Goal: Task Accomplishment & Management: Use online tool/utility

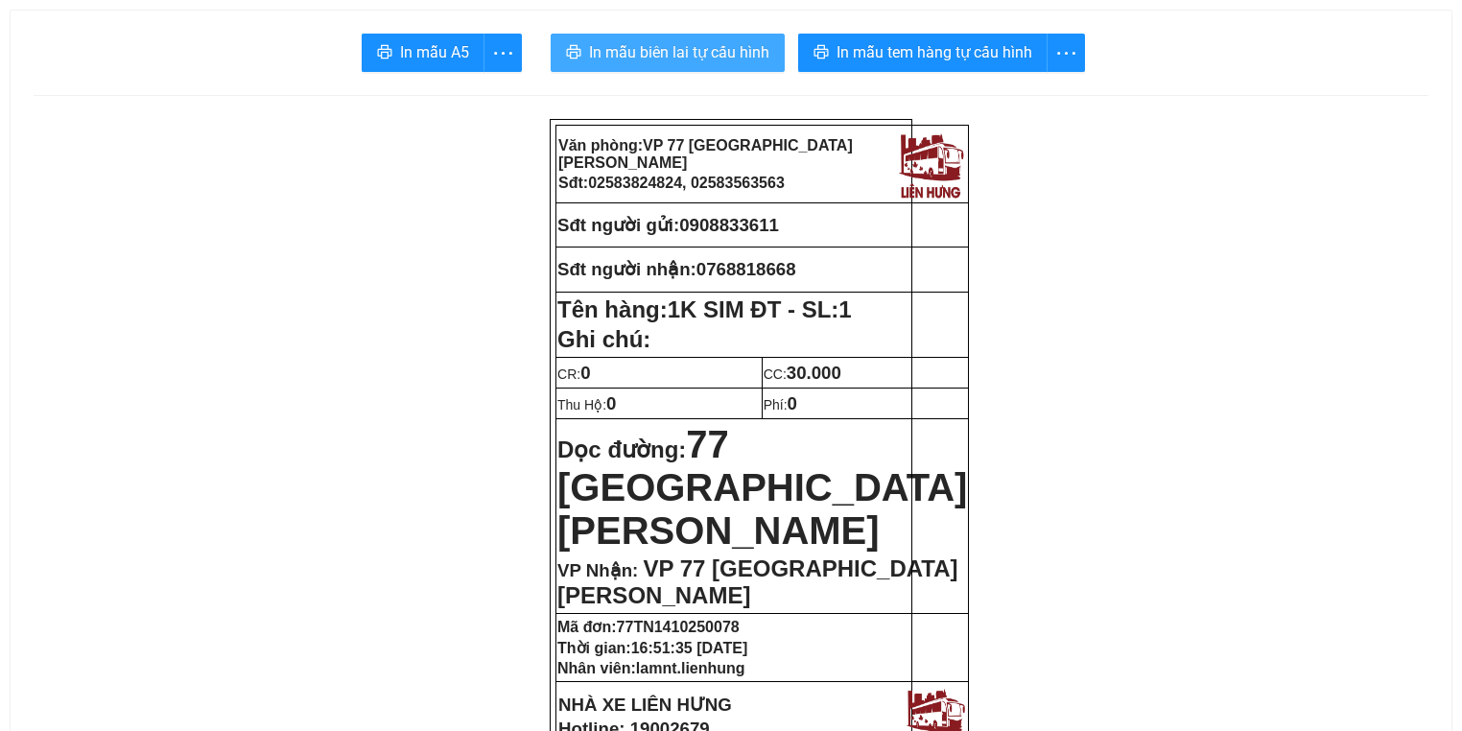
click at [606, 54] on span "In mẫu biên lai tự cấu hình" at bounding box center [679, 52] width 180 height 24
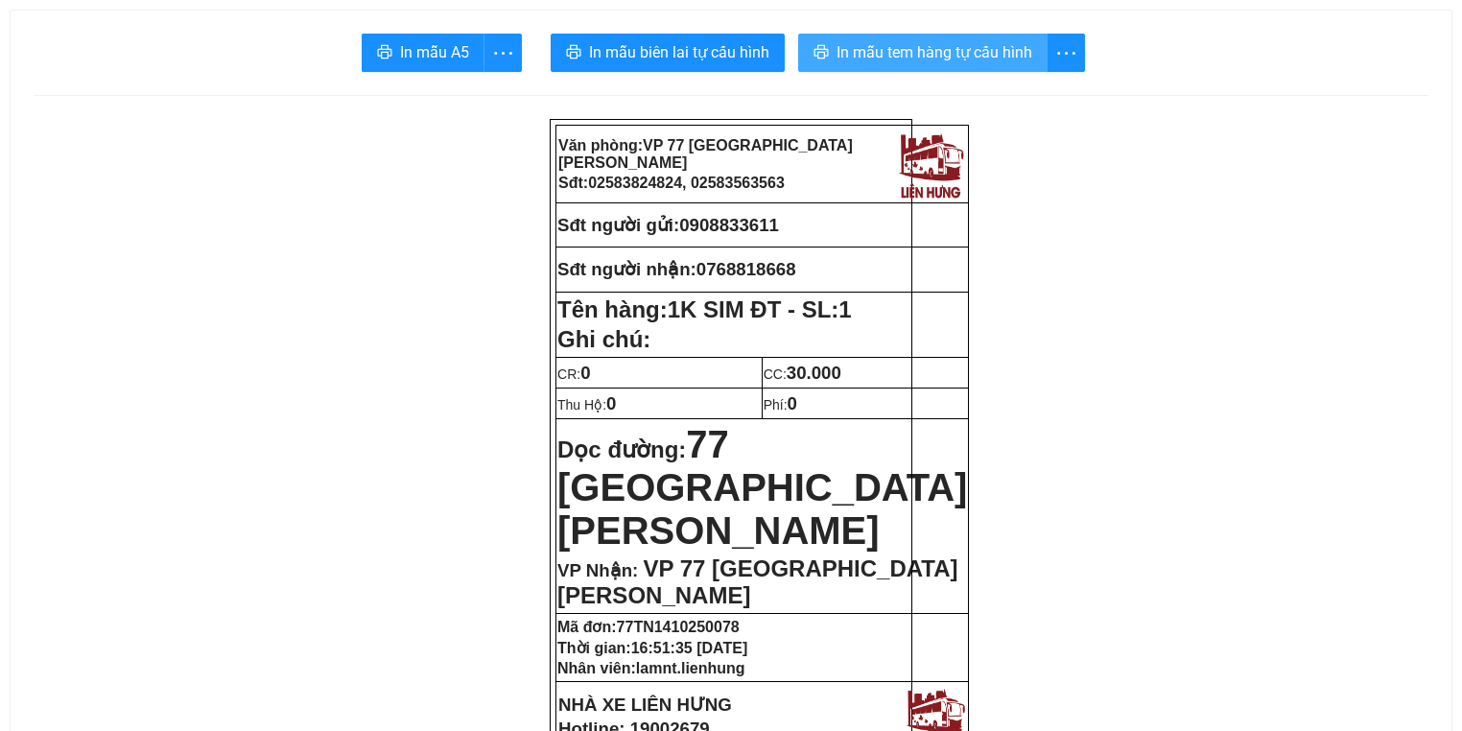
click at [888, 62] on span "In mẫu tem hàng tự cấu hình" at bounding box center [935, 52] width 196 height 24
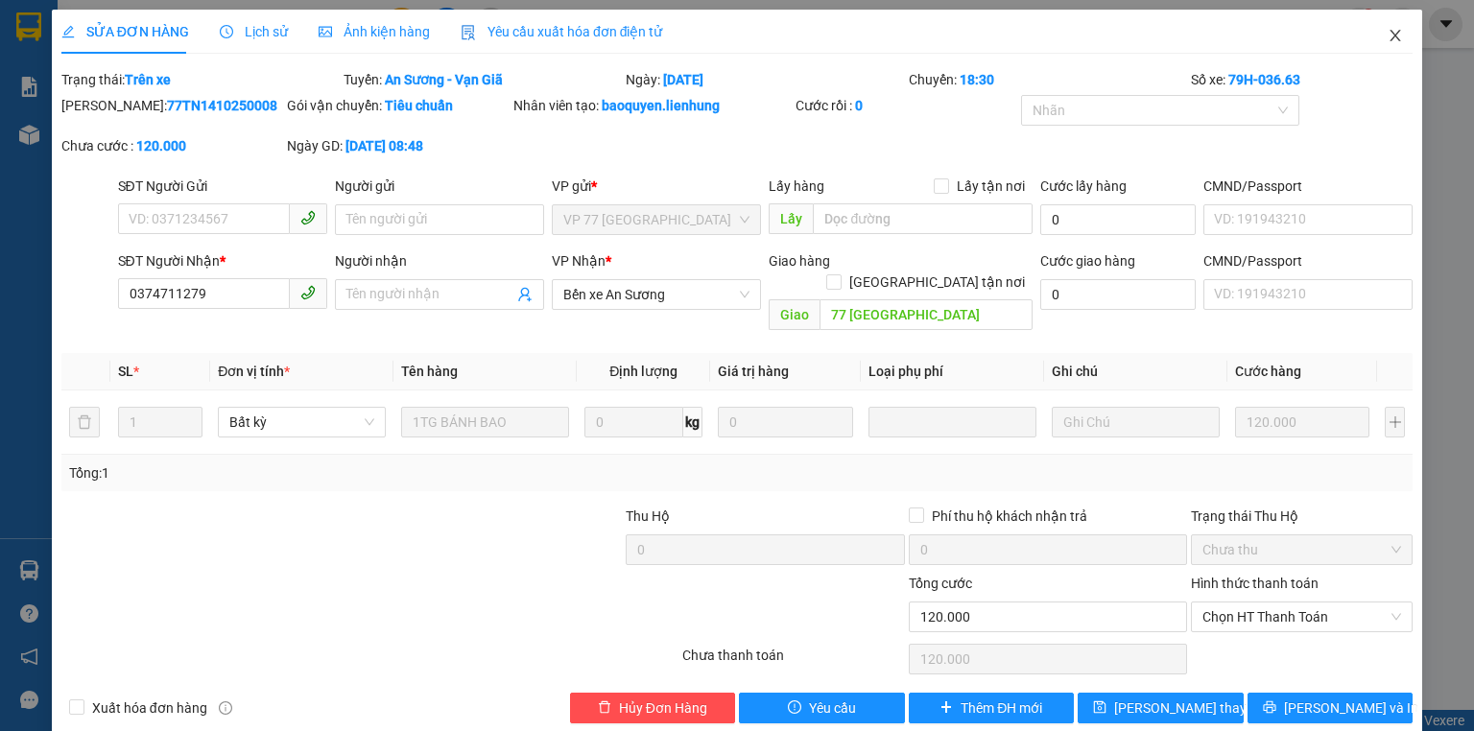
click at [1392, 34] on span "Close" at bounding box center [1395, 37] width 54 height 54
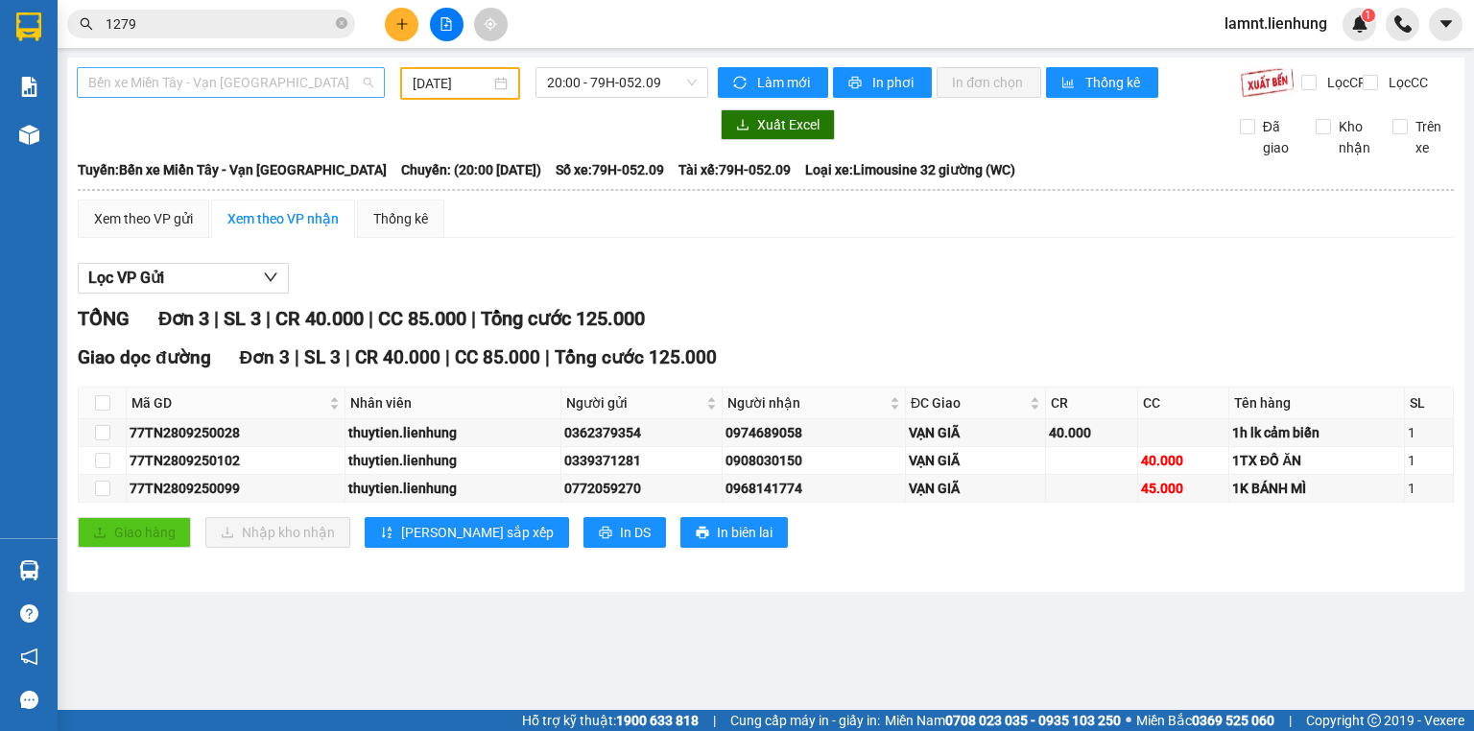
click at [151, 80] on span "Bến xe Miền Tây - Vạn [GEOGRAPHIC_DATA]" at bounding box center [230, 82] width 285 height 29
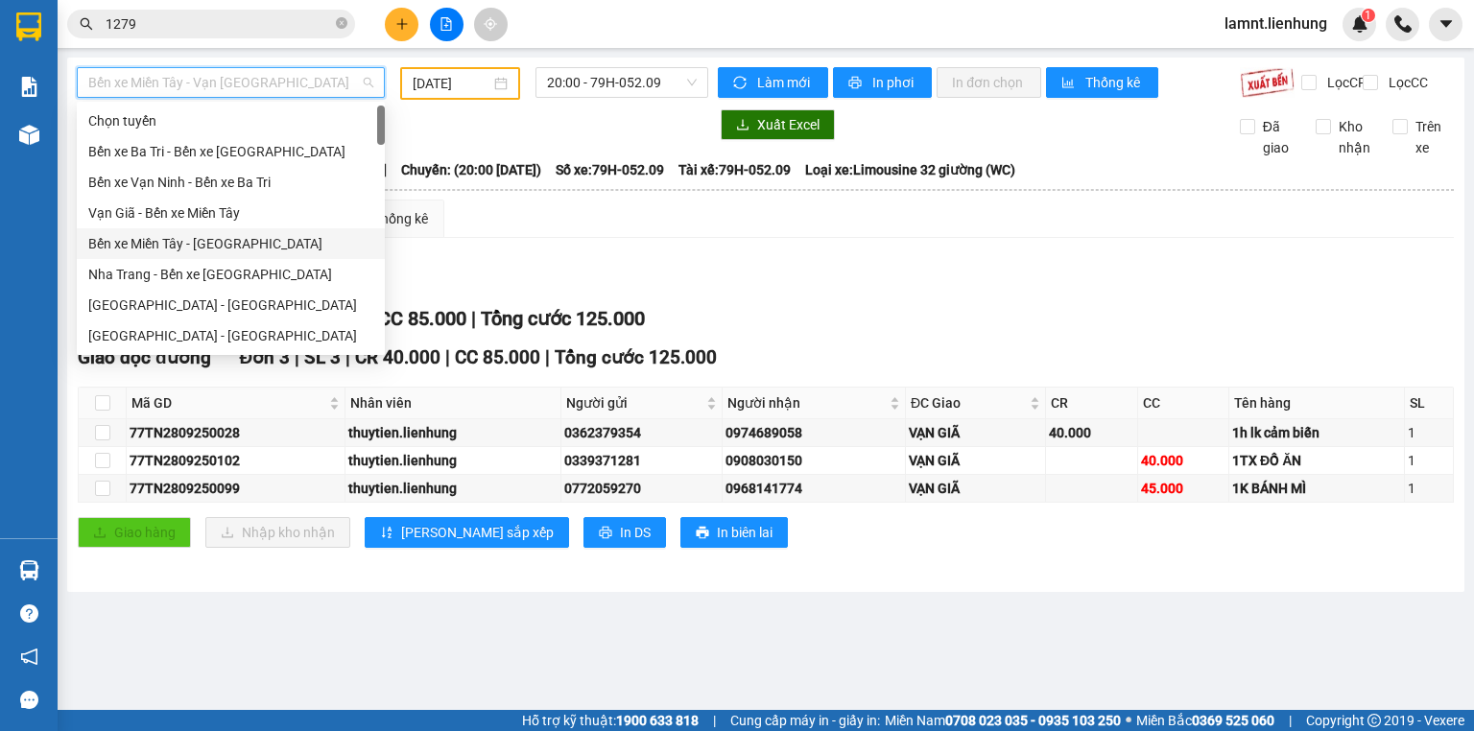
click at [182, 254] on div "Bến xe Miền Tây - [GEOGRAPHIC_DATA]" at bounding box center [231, 243] width 308 height 31
type input "[DATE]"
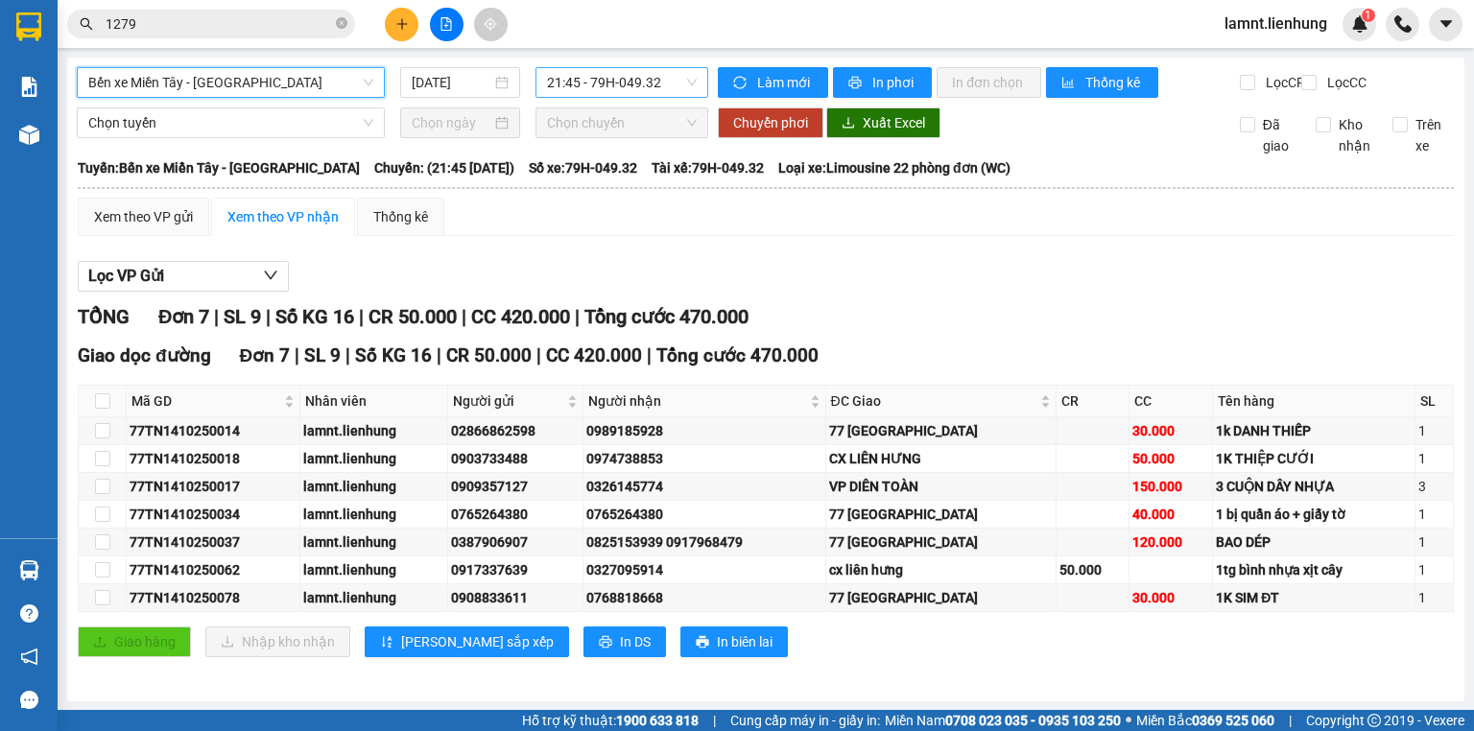
click at [683, 80] on span "21:45 - 79H-049.32" at bounding box center [622, 82] width 151 height 29
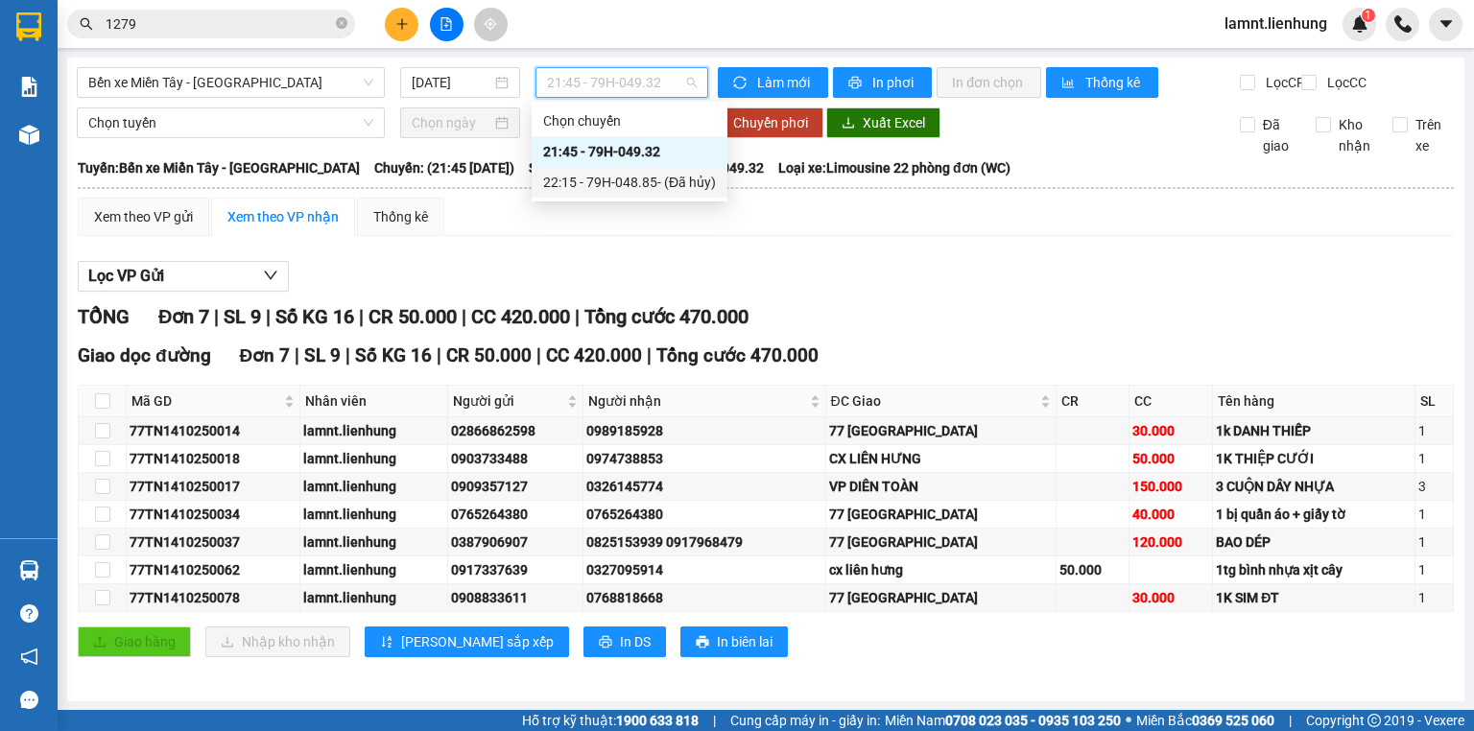
click at [630, 176] on div "22:15 - 79H-048.85 - (Đã hủy)" at bounding box center [629, 182] width 173 height 21
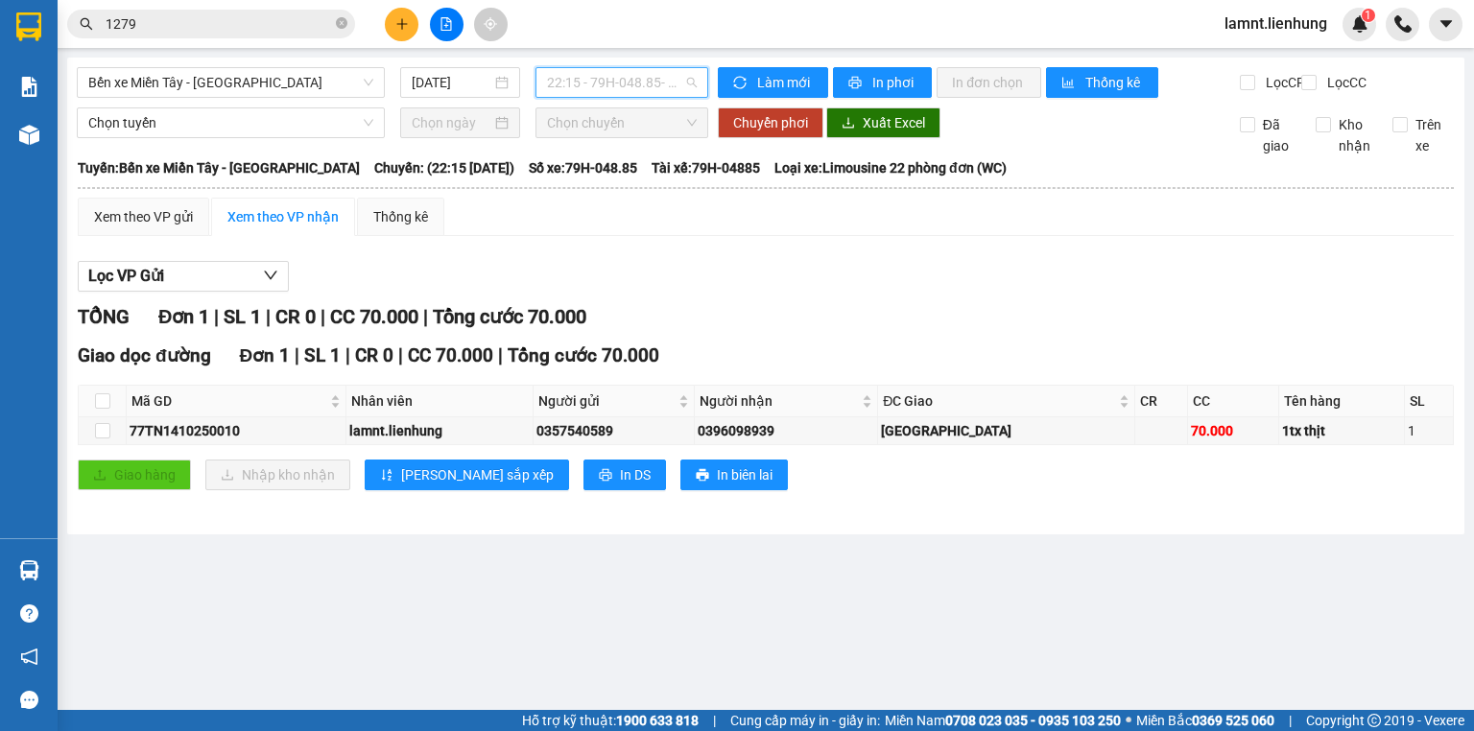
click at [591, 84] on span "22:15 - 79H-048.85 - (Đã hủy)" at bounding box center [622, 82] width 151 height 29
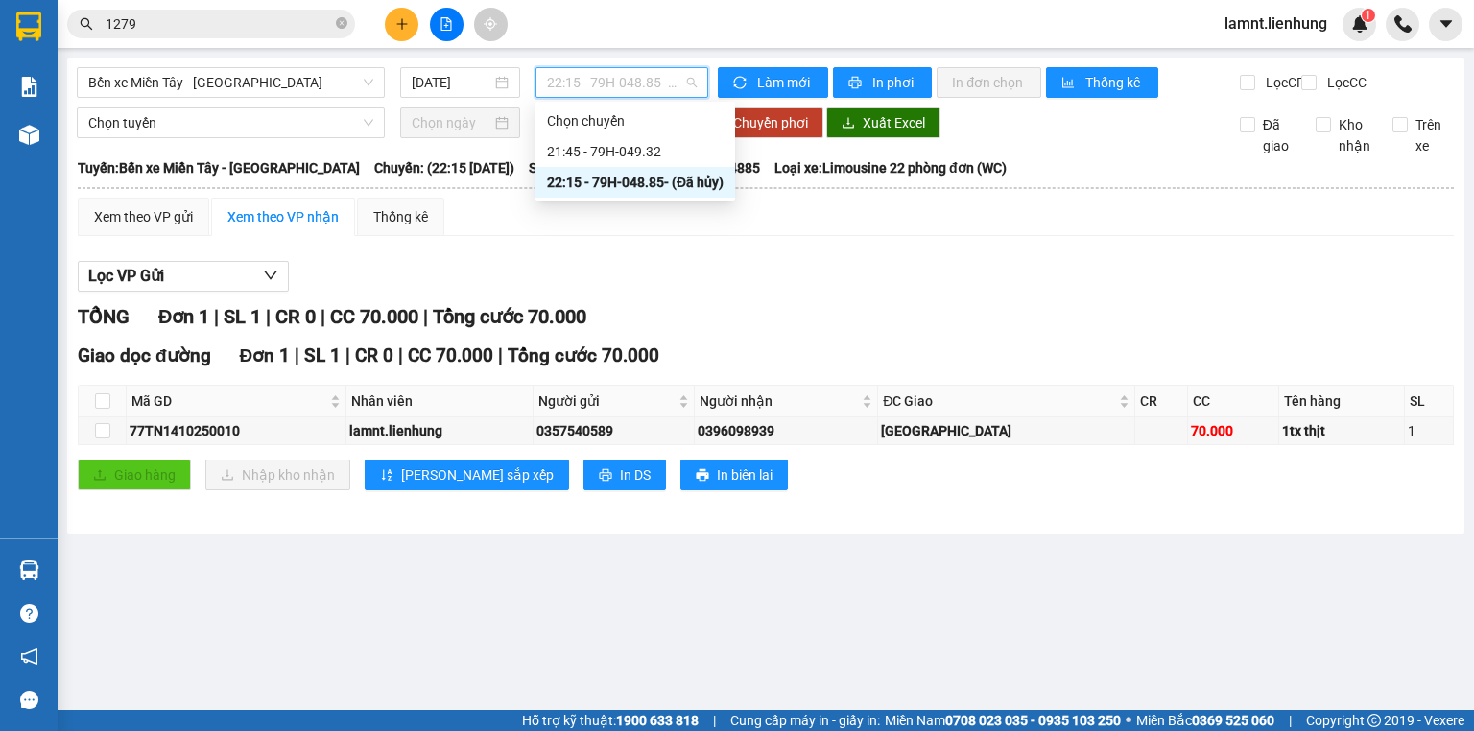
click at [588, 183] on div "22:15 - 79H-048.85 - (Đã hủy)" at bounding box center [635, 182] width 177 height 21
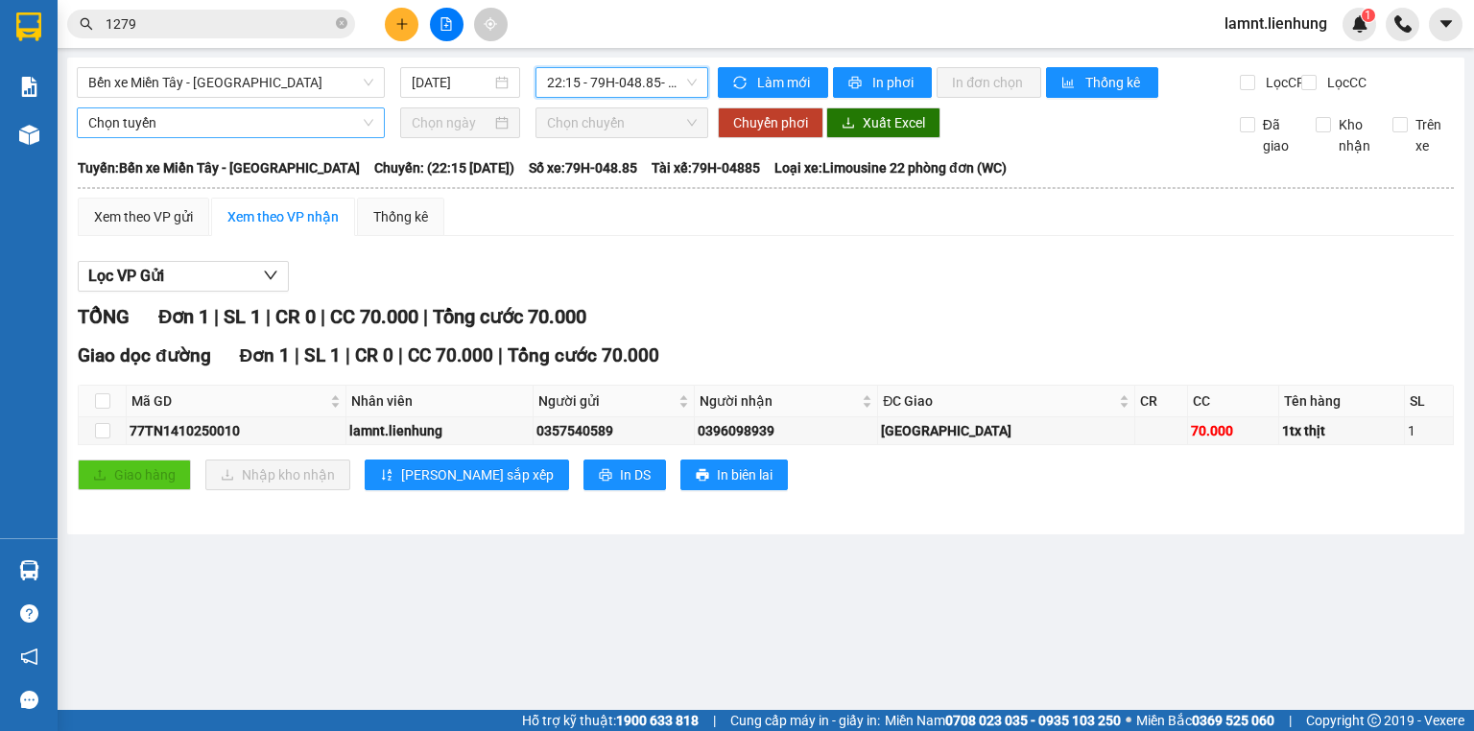
click at [207, 137] on span "Chọn tuyến" at bounding box center [230, 122] width 285 height 29
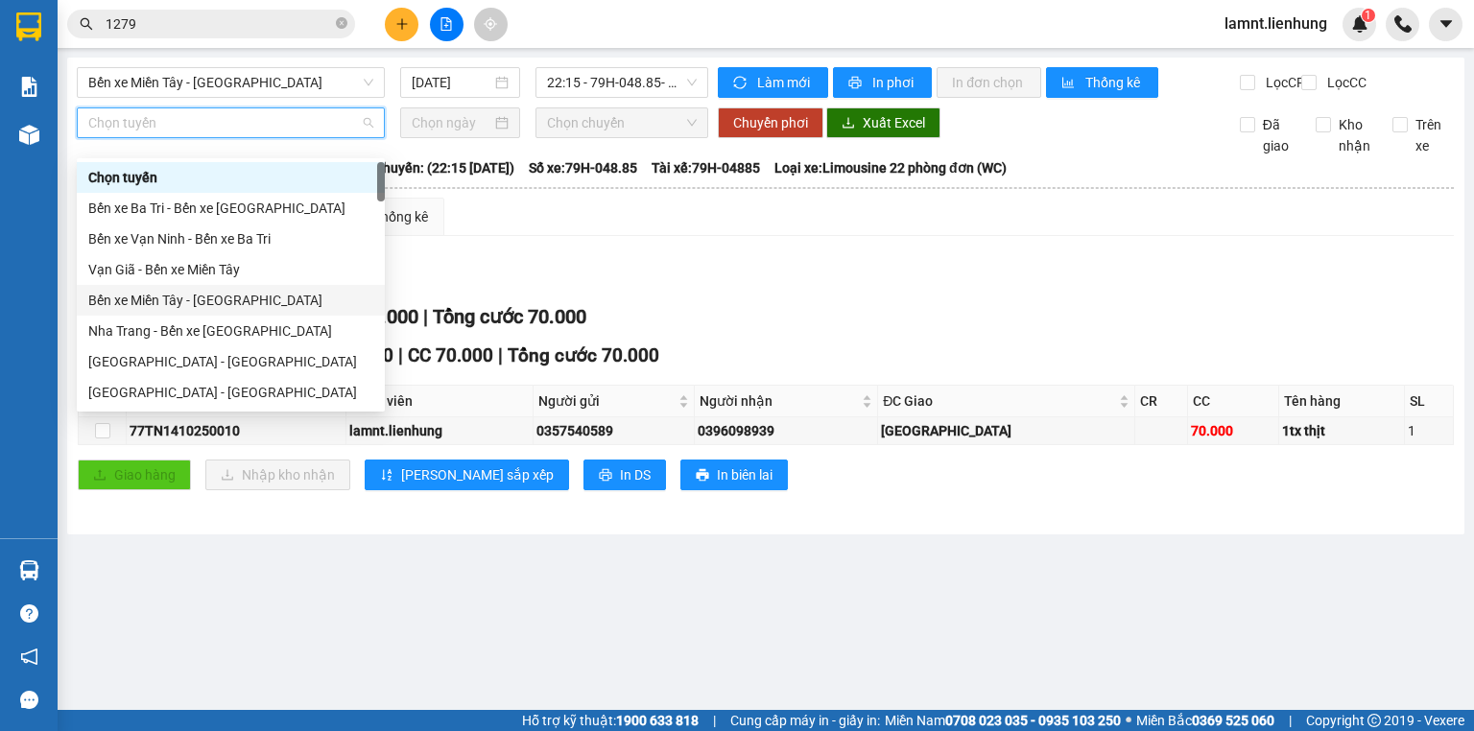
scroll to position [77, 0]
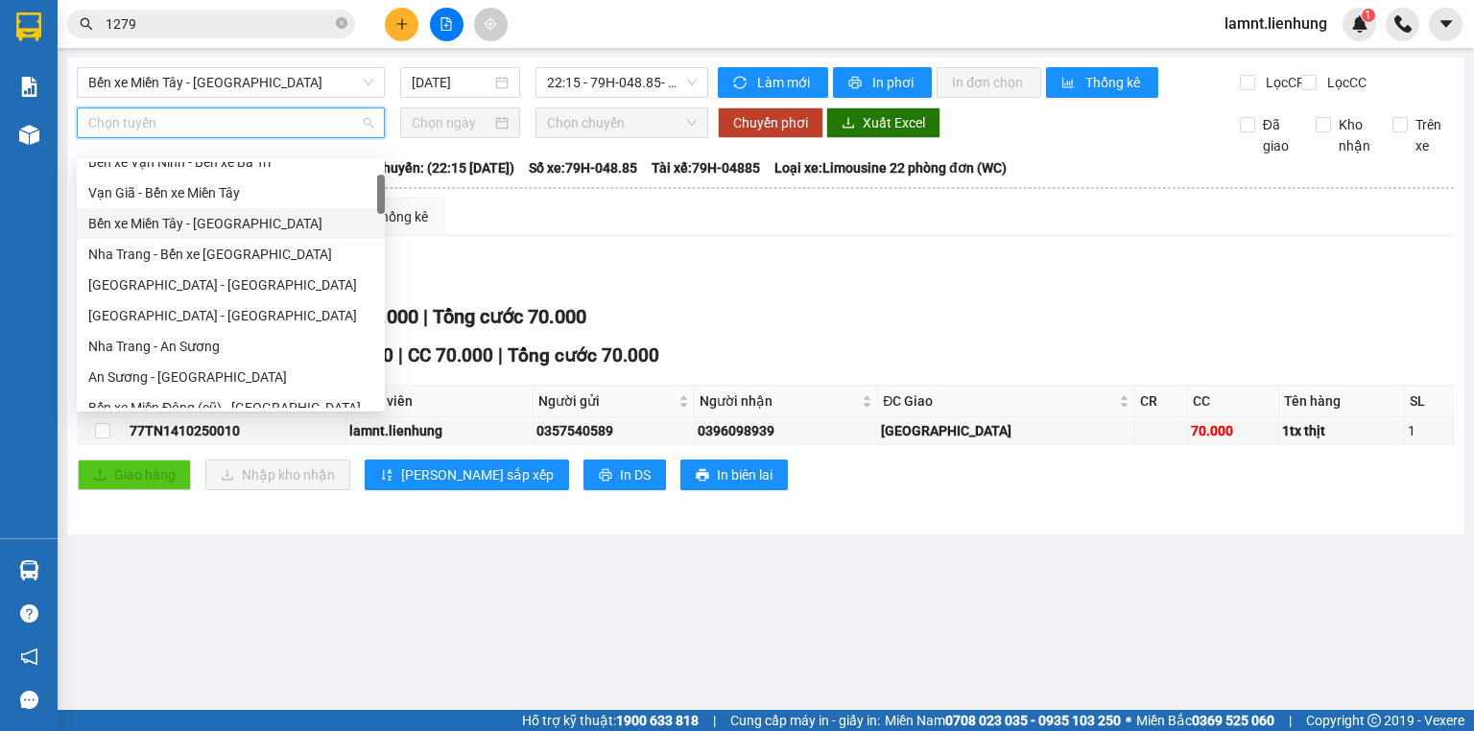
drag, startPoint x: 199, startPoint y: 226, endPoint x: 345, endPoint y: 207, distance: 148.0
click at [200, 226] on div "Bến xe Miền Tây - [GEOGRAPHIC_DATA]" at bounding box center [230, 223] width 285 height 21
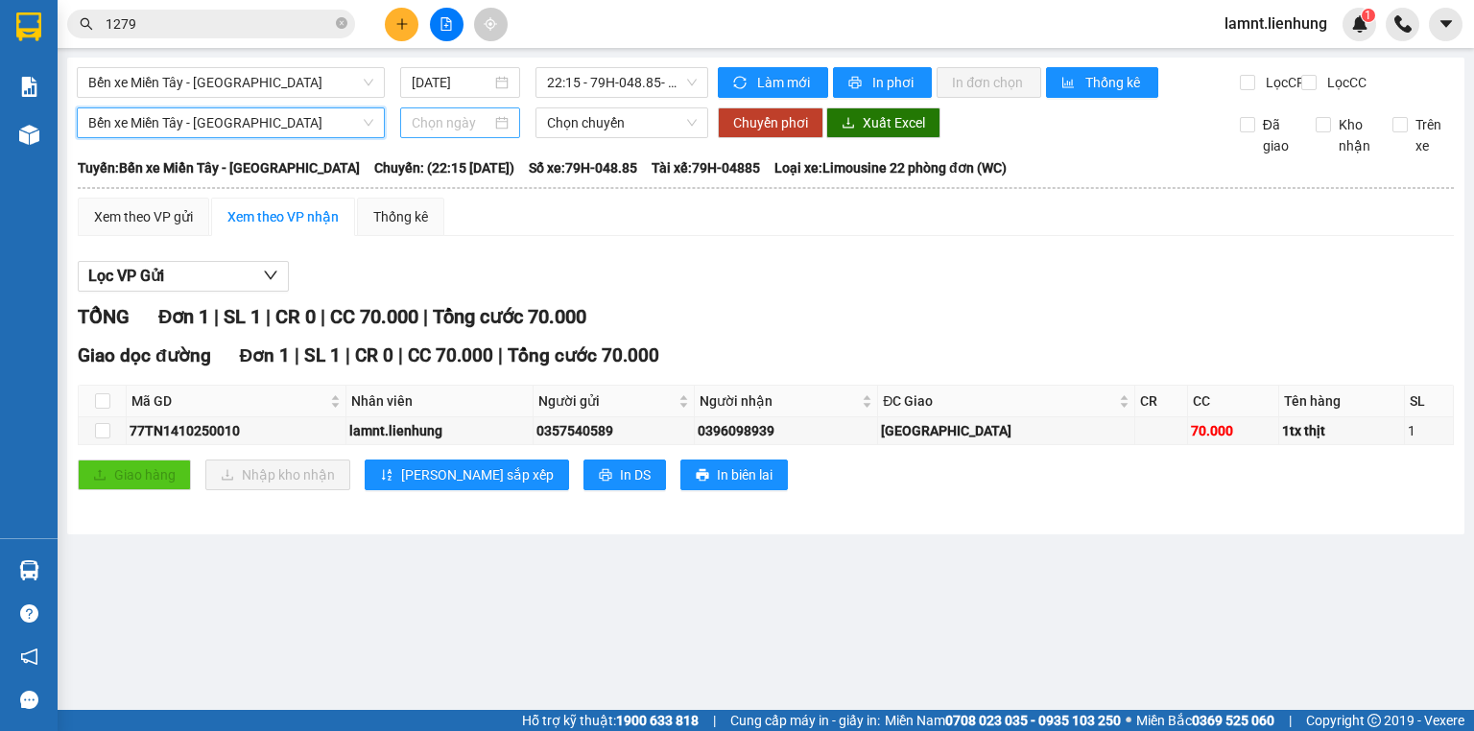
click at [450, 133] on input at bounding box center [451, 122] width 79 height 21
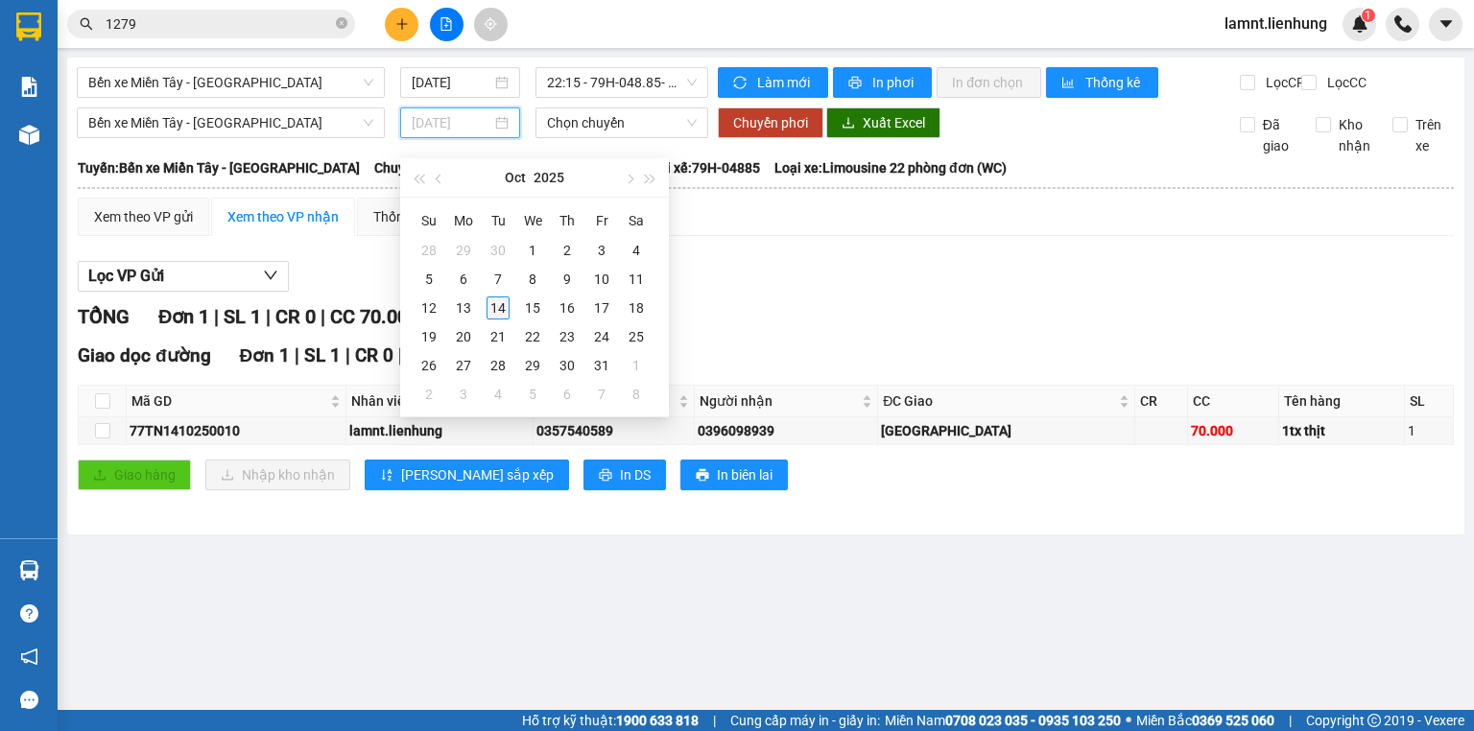
type input "[DATE]"
click at [501, 309] on div "14" at bounding box center [498, 308] width 23 height 23
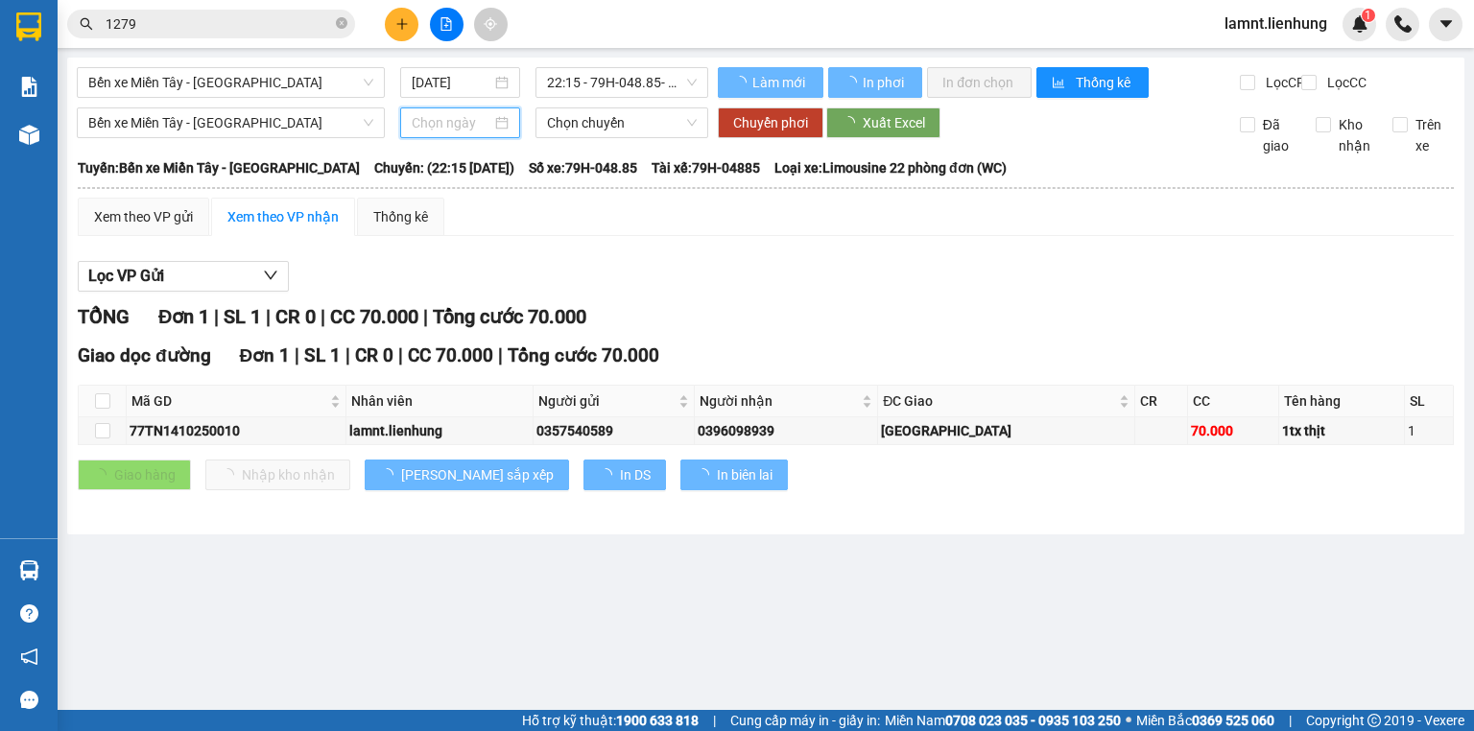
type input "[DATE]"
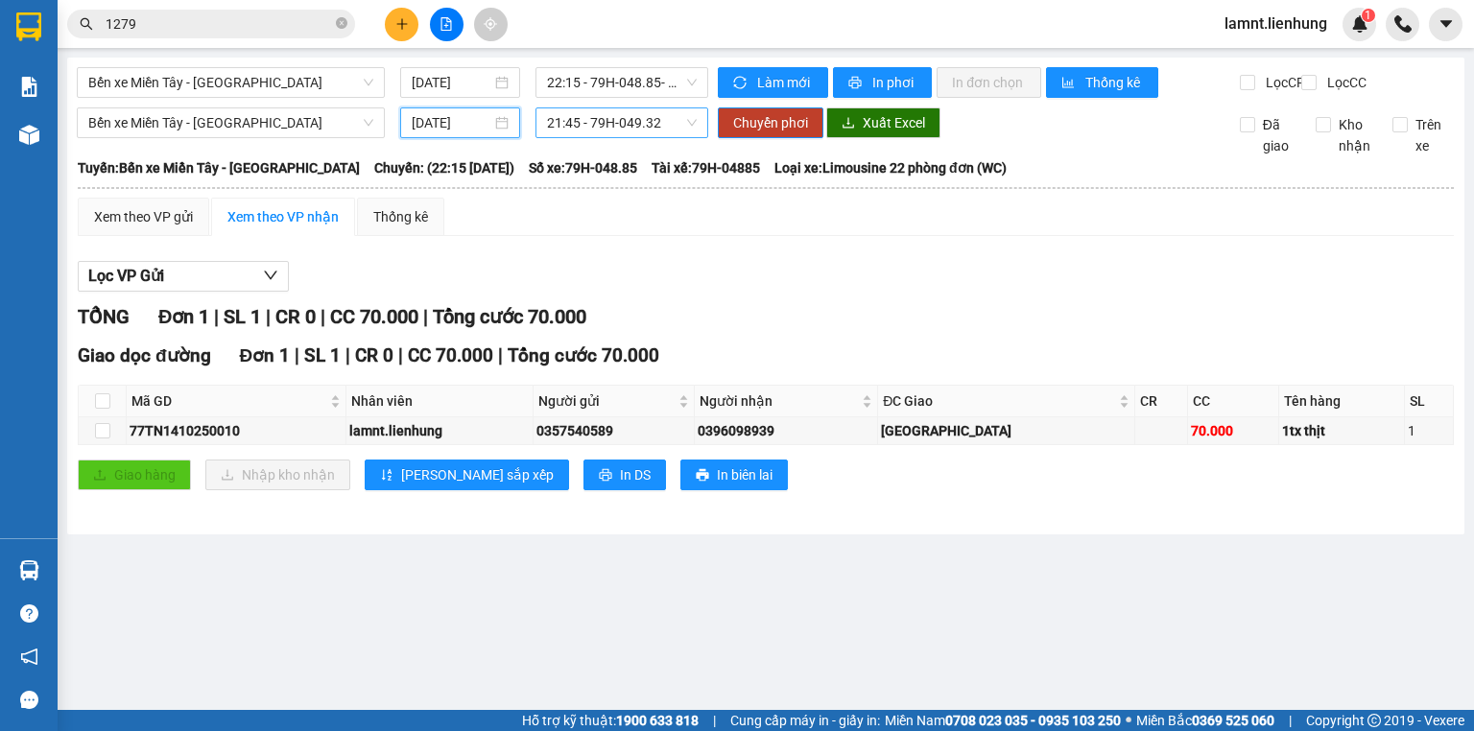
click at [598, 133] on span "21:45 - 79H-049.32" at bounding box center [622, 122] width 151 height 29
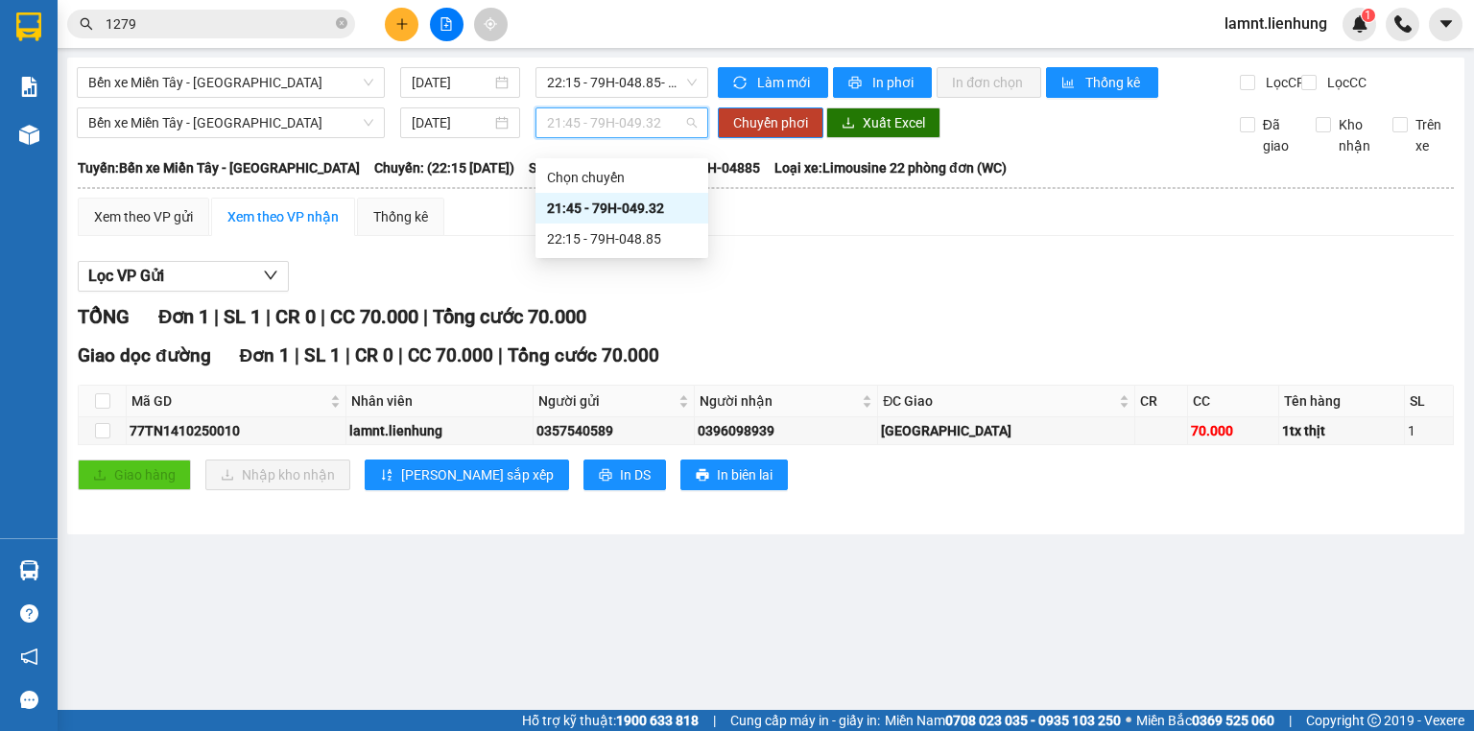
click at [591, 212] on div "21:45 - 79H-049.32" at bounding box center [622, 208] width 150 height 21
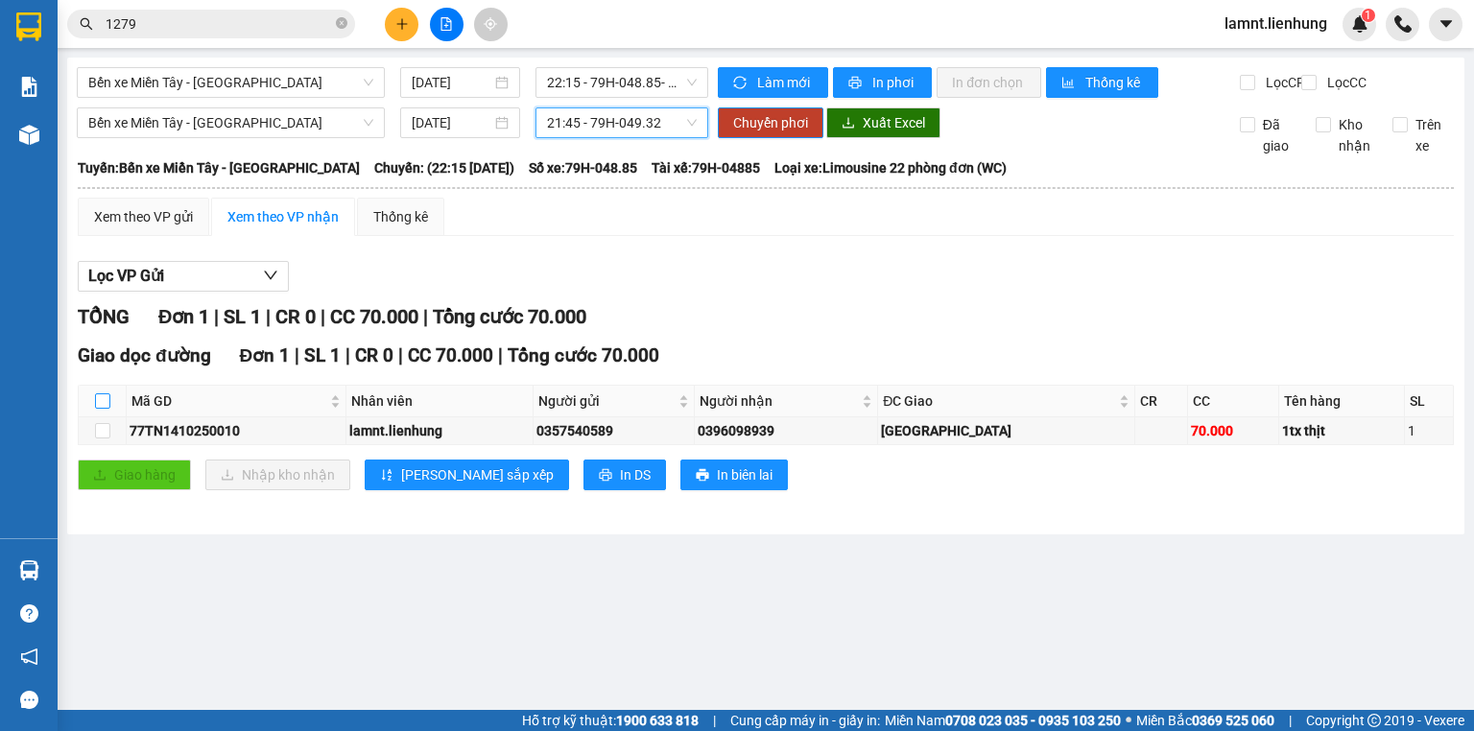
click at [104, 409] on input "checkbox" at bounding box center [102, 400] width 15 height 15
checkbox input "true"
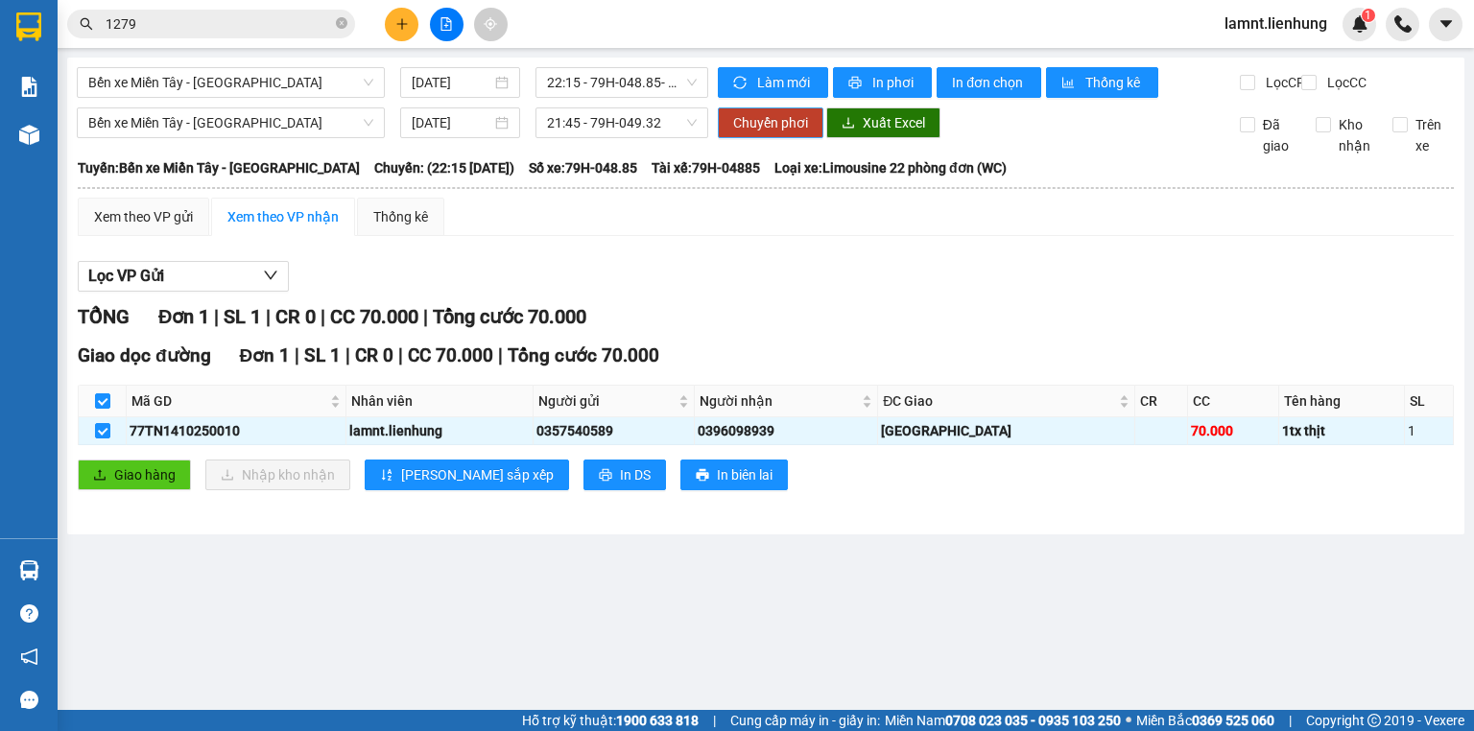
click at [766, 133] on span "Chuyển phơi" at bounding box center [770, 122] width 75 height 21
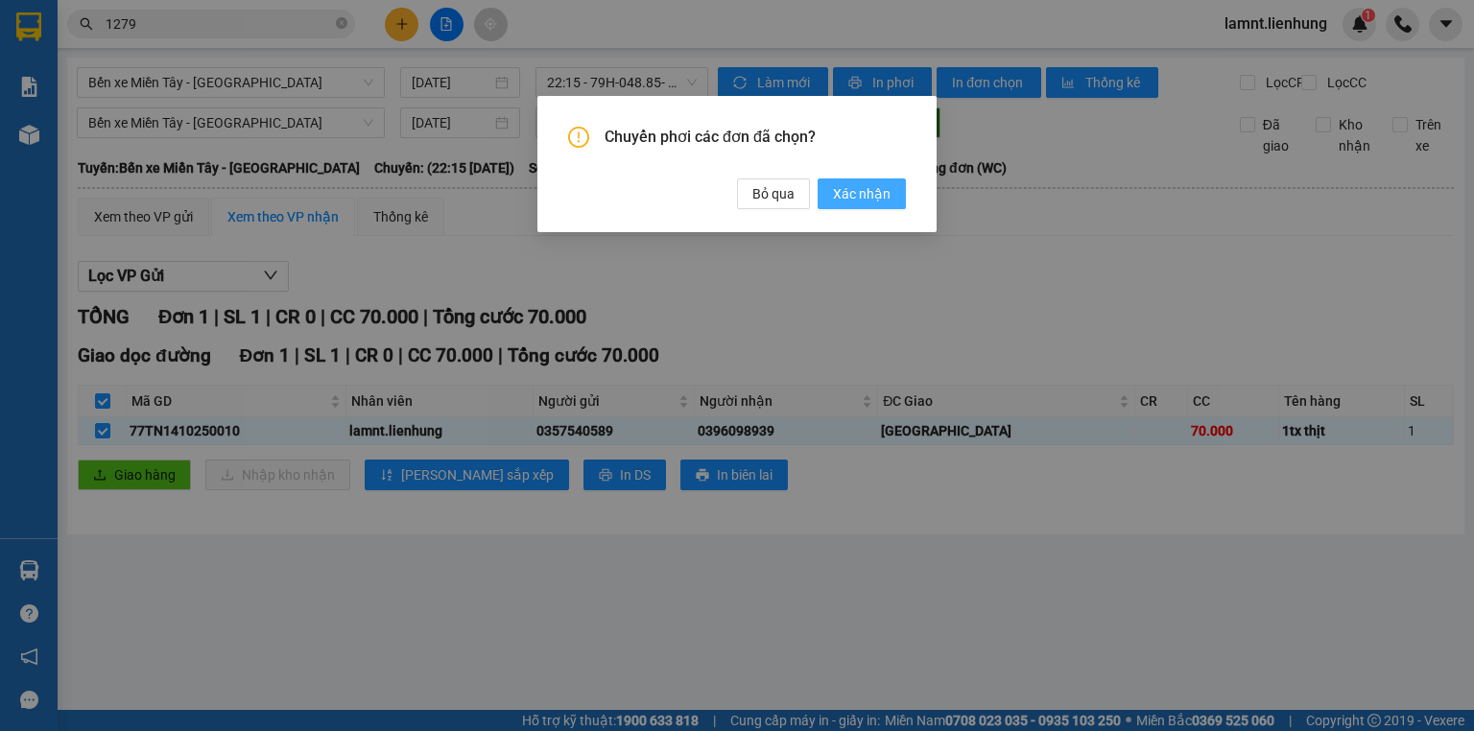
click at [867, 196] on span "Xác nhận" at bounding box center [862, 193] width 58 height 21
checkbox input "false"
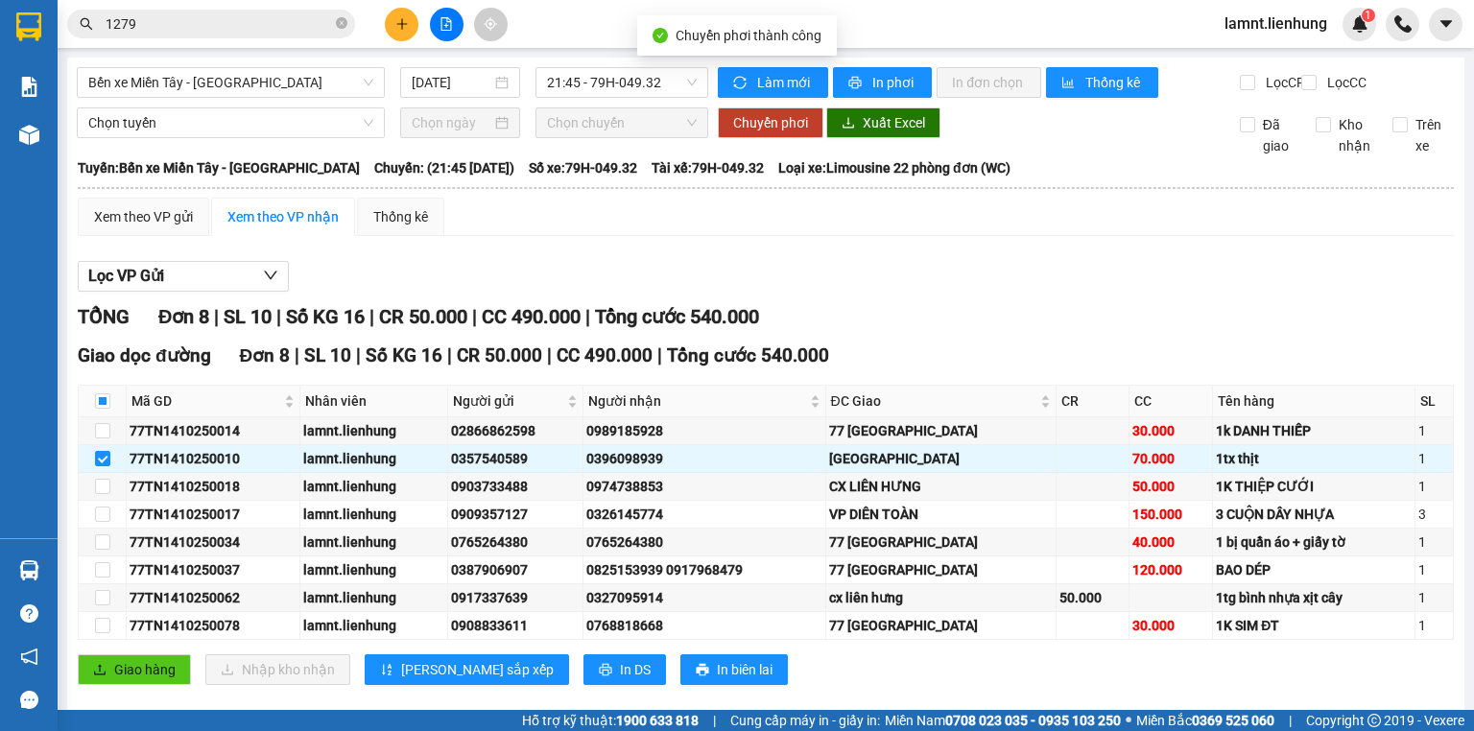
checkbox input "false"
